Goal: Information Seeking & Learning: Learn about a topic

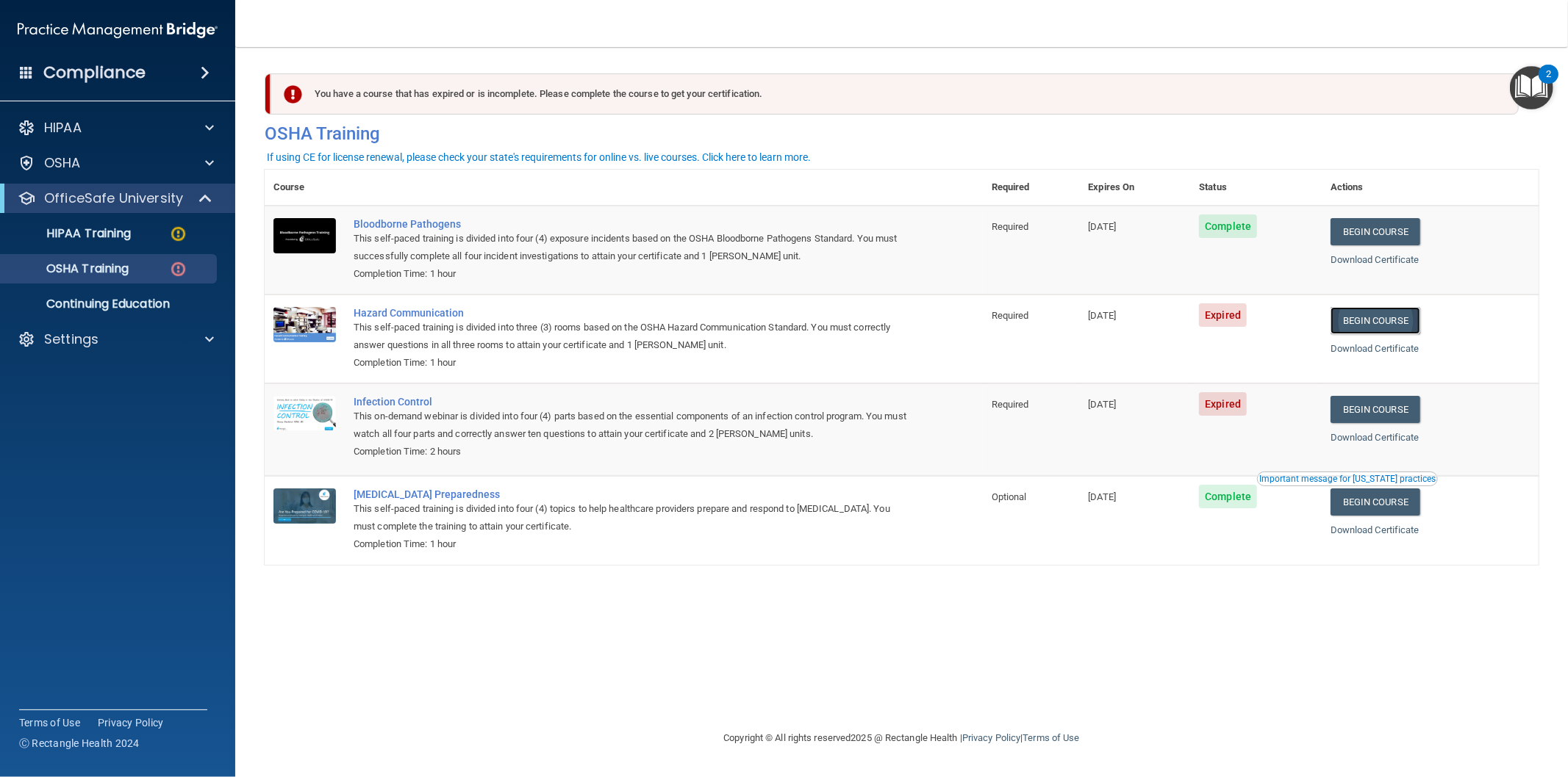
click at [1378, 319] on link "Begin Course" at bounding box center [1375, 320] width 90 height 27
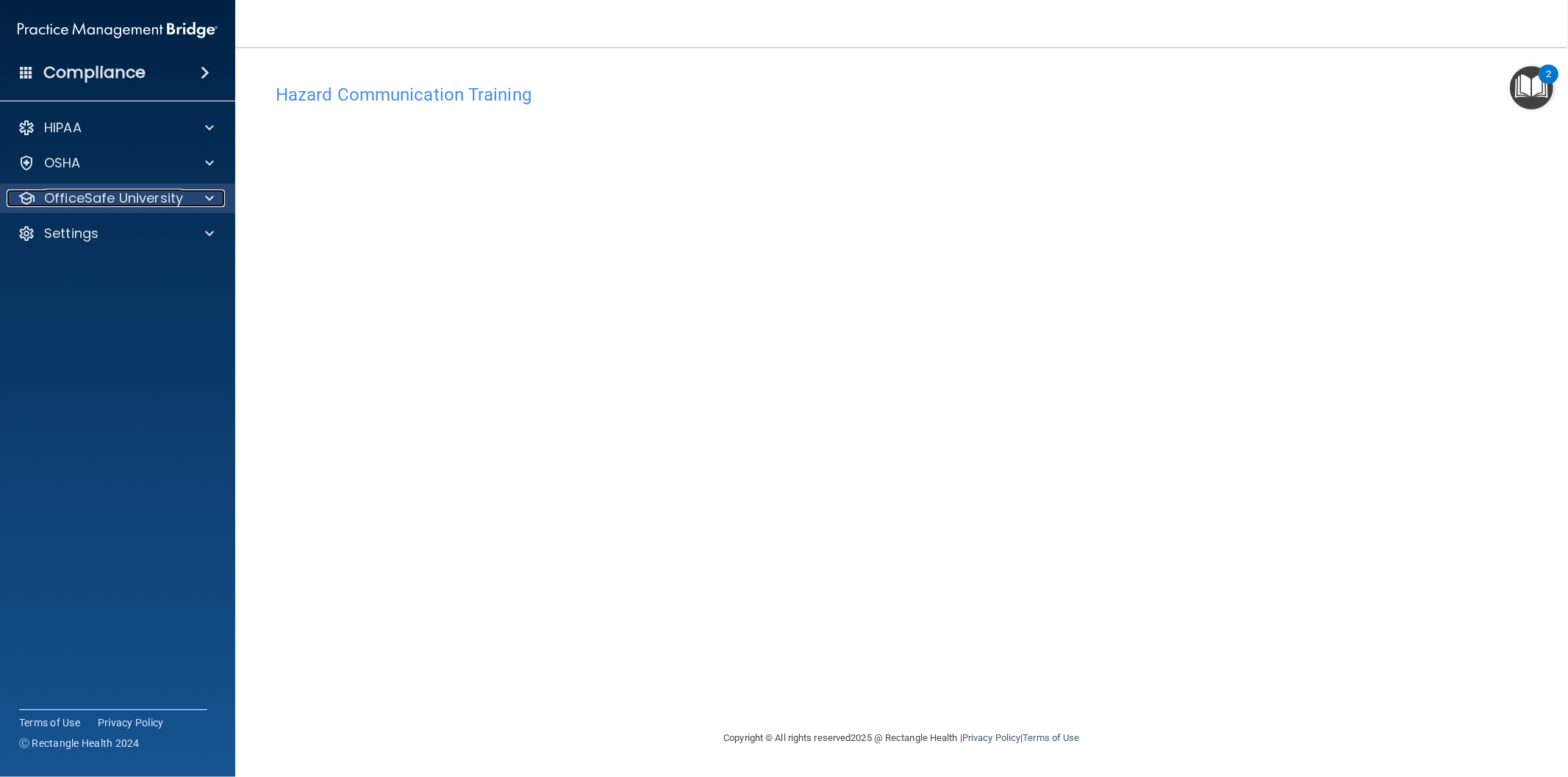
click at [168, 200] on p "OfficeSafe University" at bounding box center [114, 198] width 139 height 17
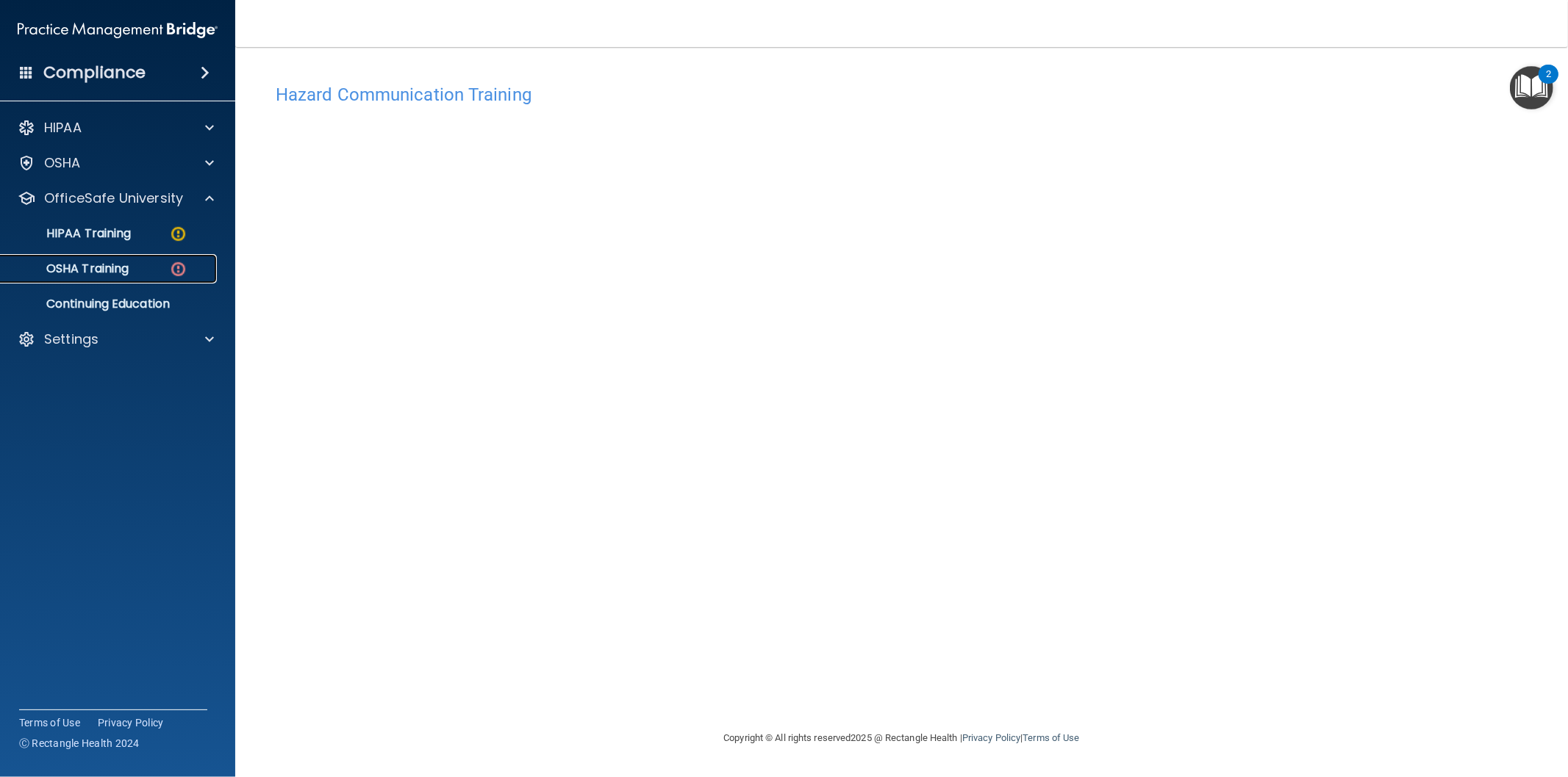
click at [106, 263] on p "OSHA Training" at bounding box center [69, 269] width 119 height 15
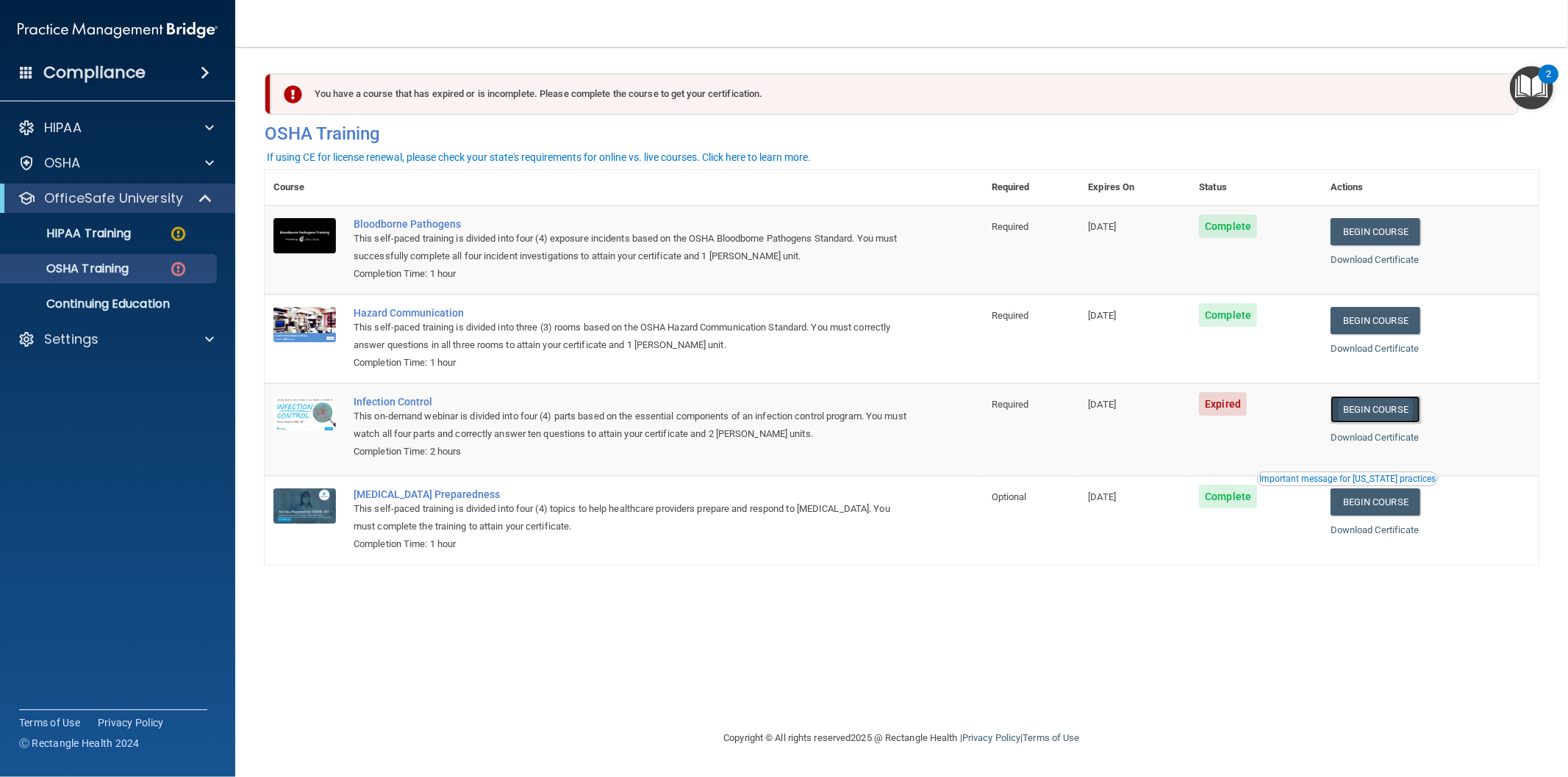
click at [1363, 407] on link "Begin Course" at bounding box center [1375, 409] width 90 height 27
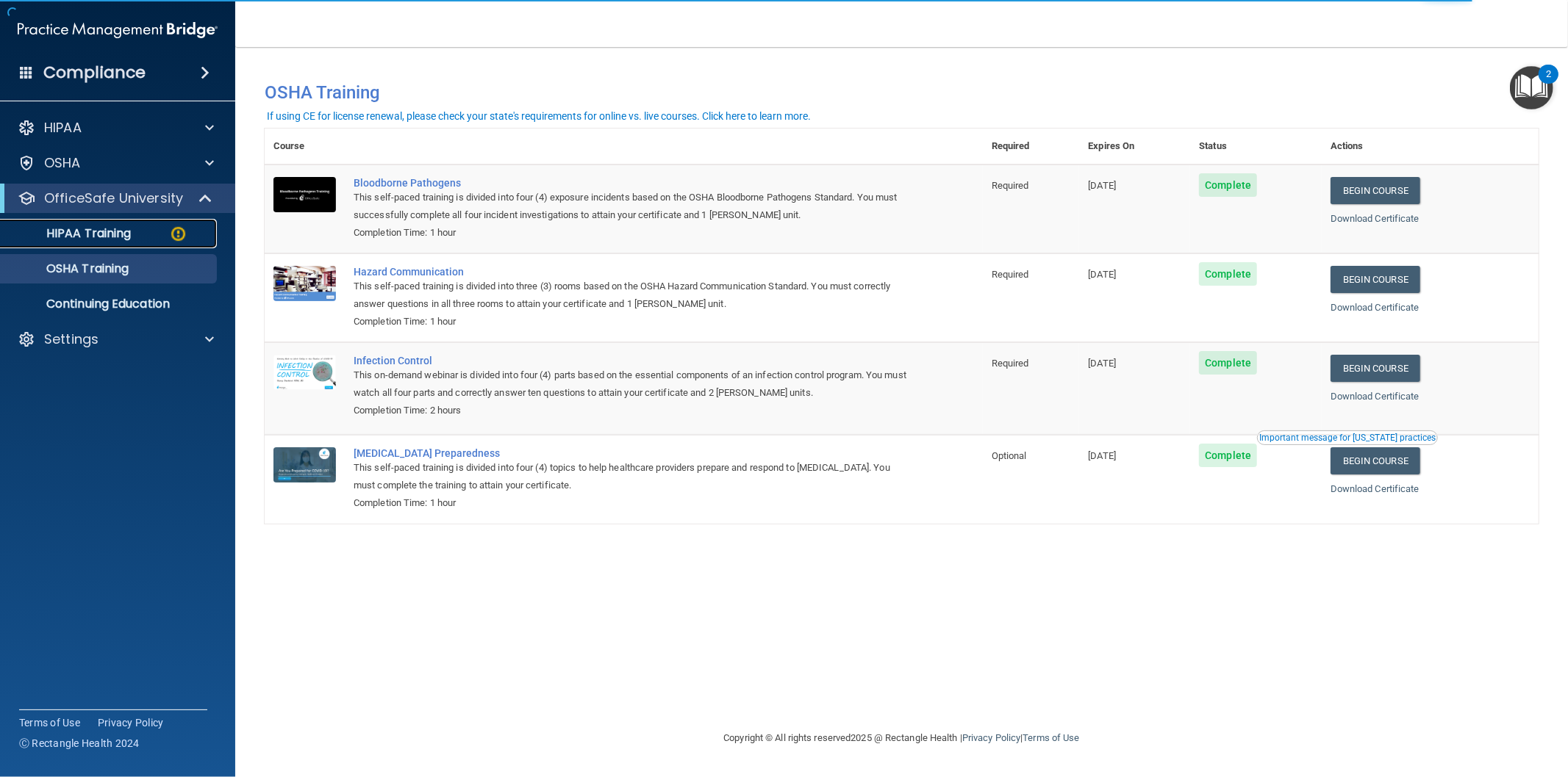
click at [82, 229] on p "HIPAA Training" at bounding box center [70, 234] width 121 height 15
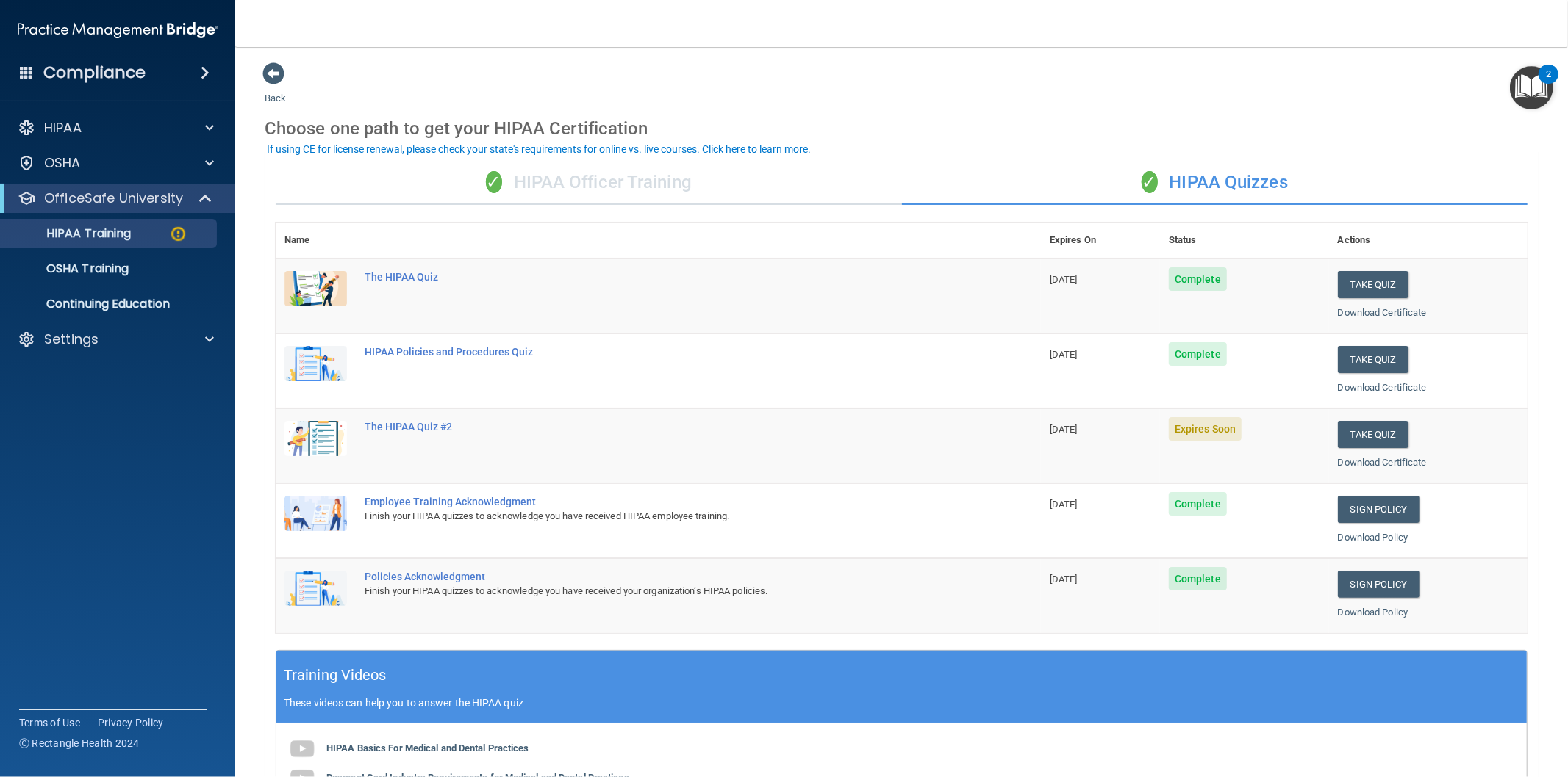
click at [1210, 182] on div "✓ HIPAA Quizzes" at bounding box center [1215, 183] width 626 height 44
click at [730, 176] on div "✓ HIPAA Officer Training" at bounding box center [589, 183] width 626 height 44
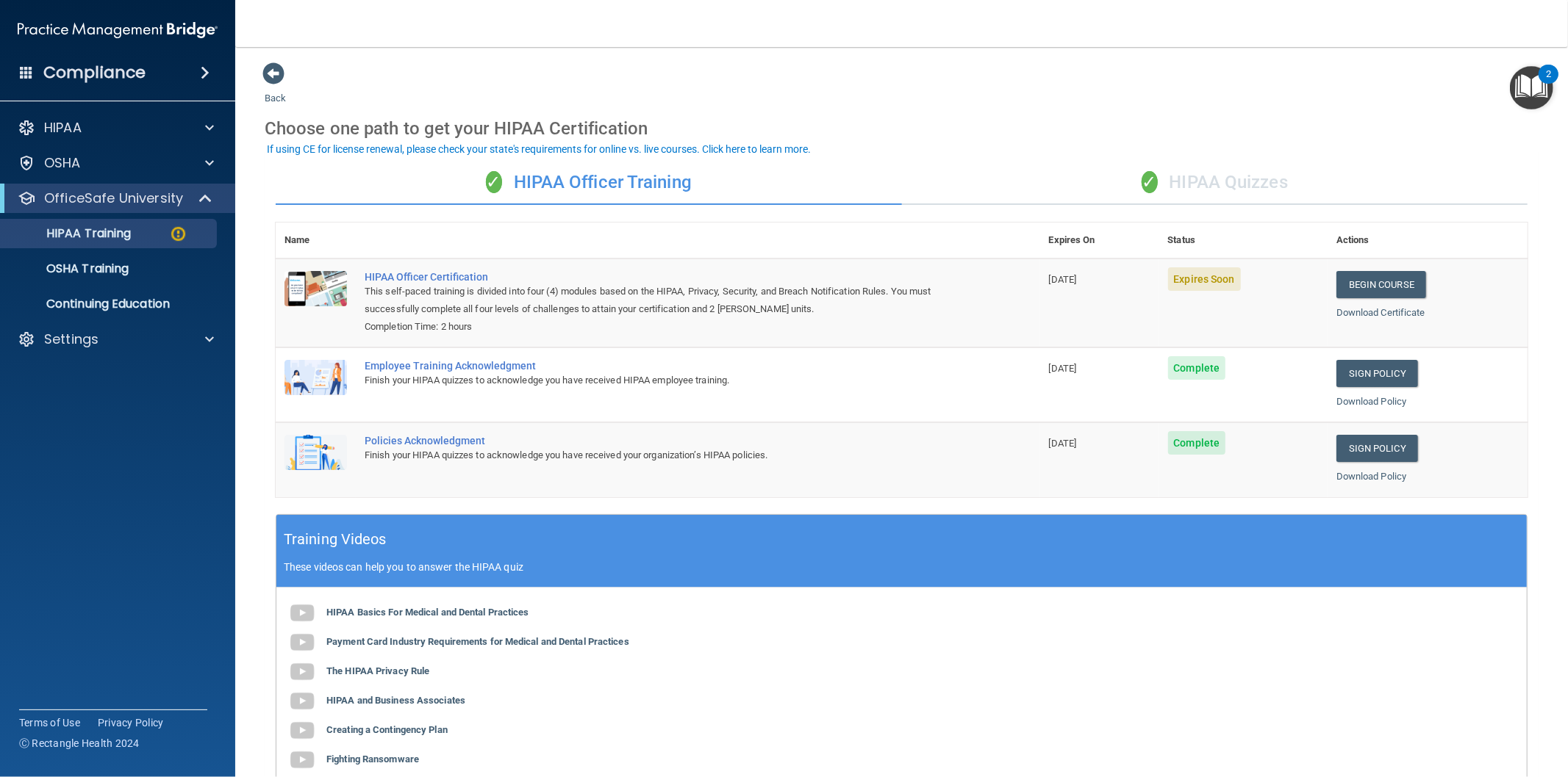
click at [628, 184] on div "✓ HIPAA Officer Training" at bounding box center [589, 183] width 626 height 44
click at [1173, 196] on div "✓ HIPAA Quizzes" at bounding box center [1215, 183] width 626 height 44
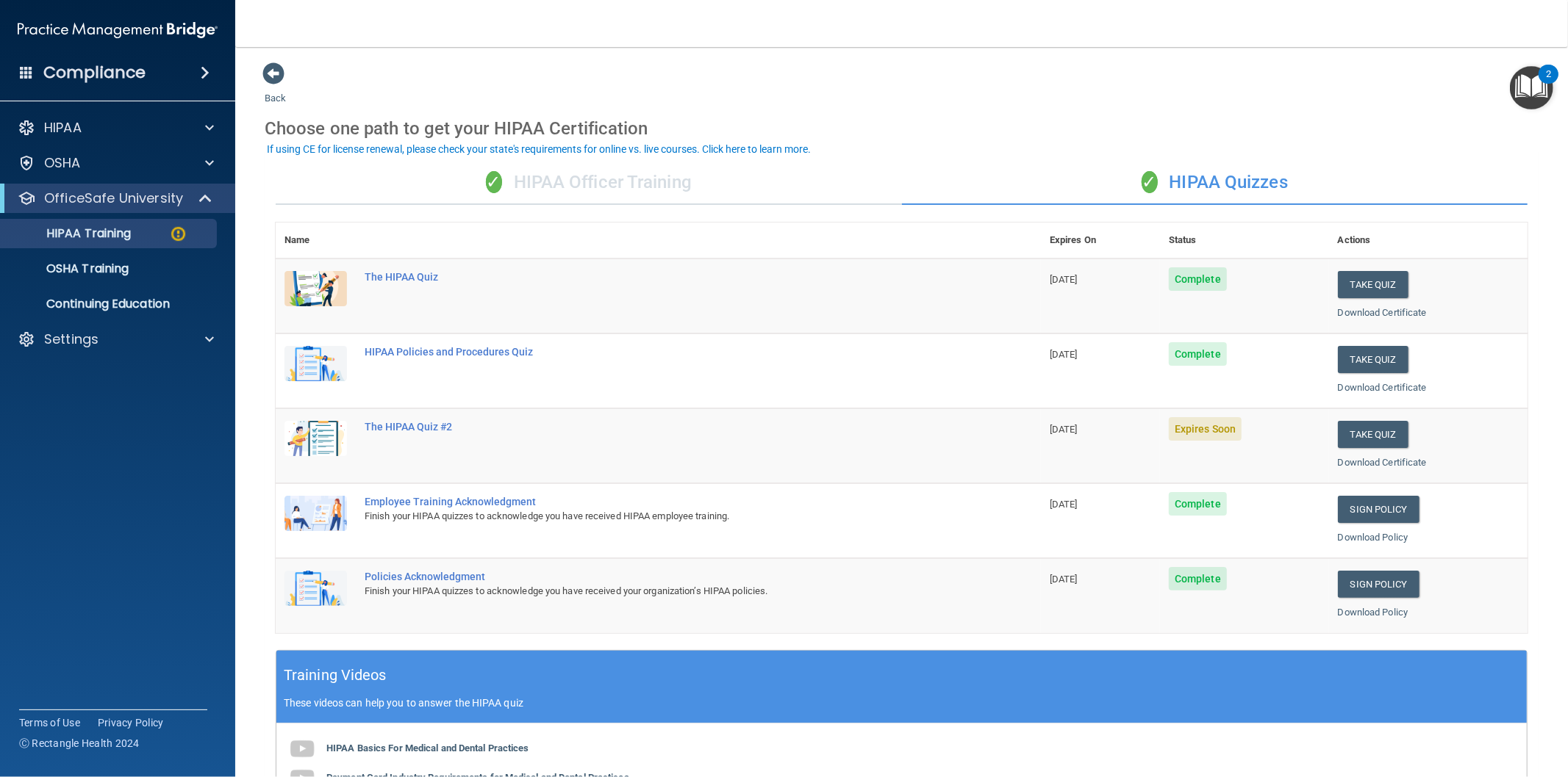
click at [597, 200] on div "✓ HIPAA Officer Training" at bounding box center [589, 183] width 626 height 44
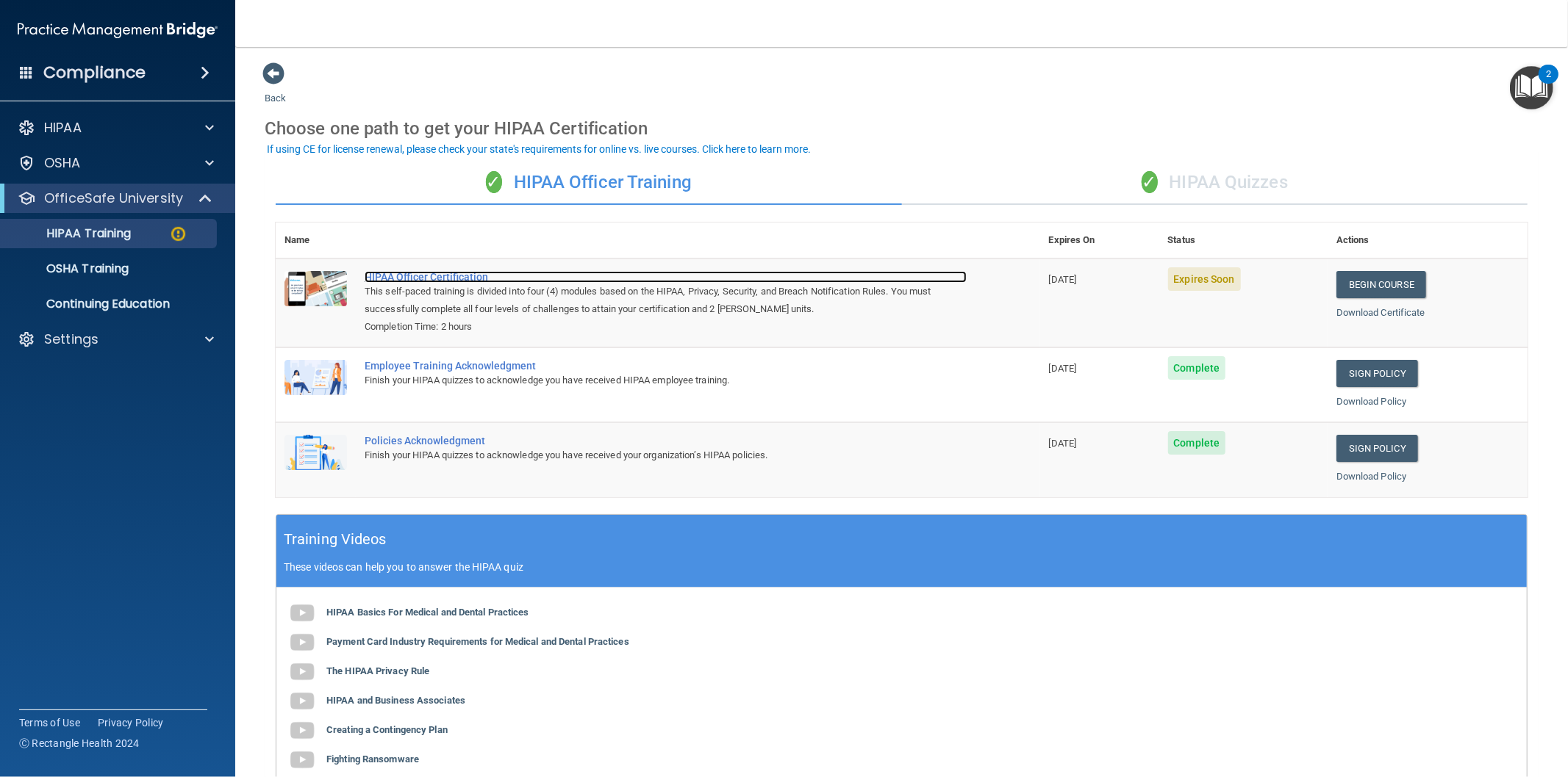
click at [471, 279] on div "HIPAA Officer Certification" at bounding box center [665, 277] width 602 height 12
